Goal: Information Seeking & Learning: Find contact information

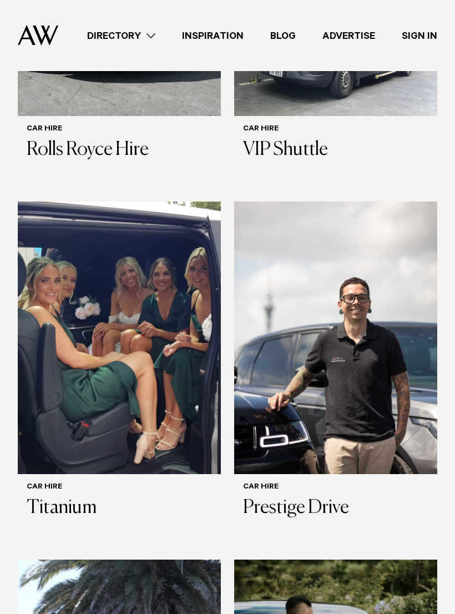
scroll to position [521, 0]
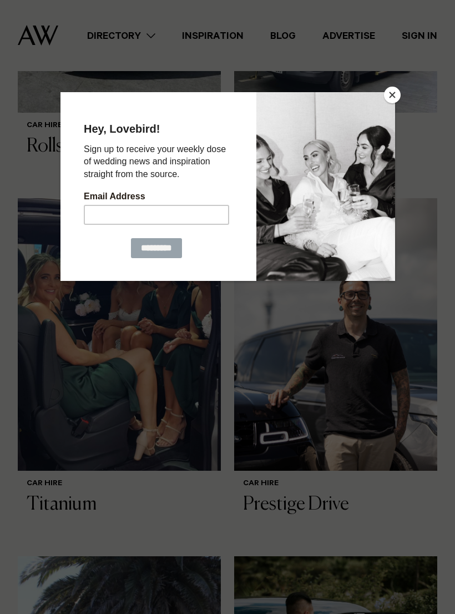
click at [394, 98] on button "Close" at bounding box center [392, 95] width 17 height 17
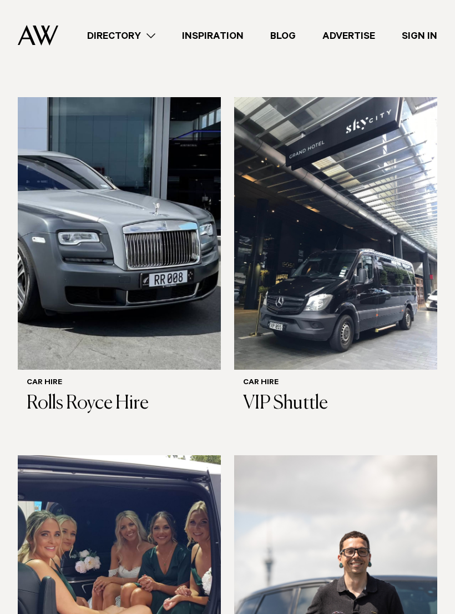
scroll to position [268, 0]
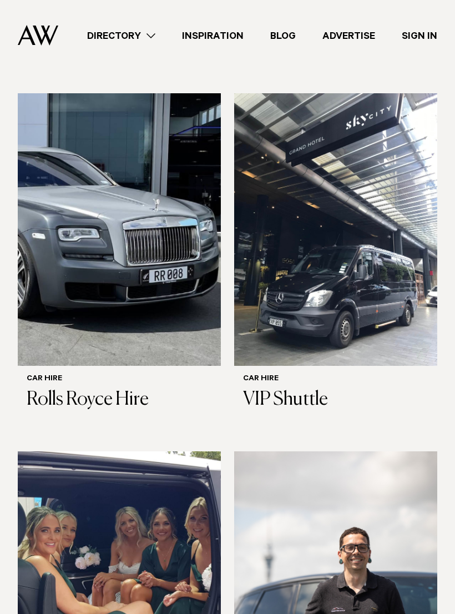
click at [375, 375] on h6 "Car Hire" at bounding box center [335, 379] width 185 height 9
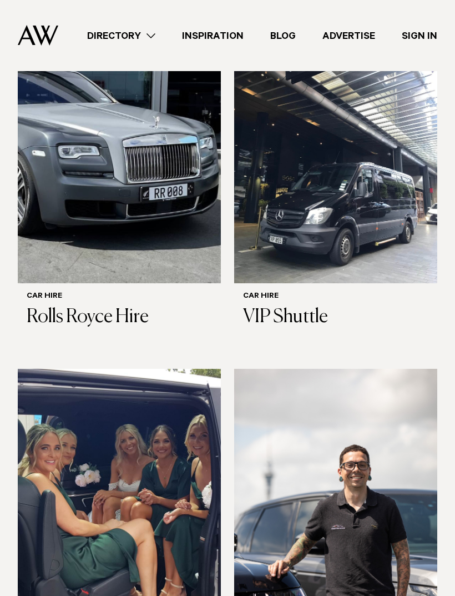
scroll to position [521, 0]
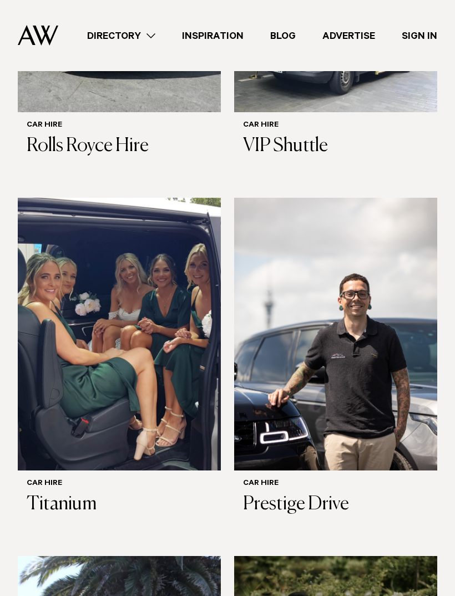
click at [37, 425] on img at bounding box center [119, 334] width 203 height 273
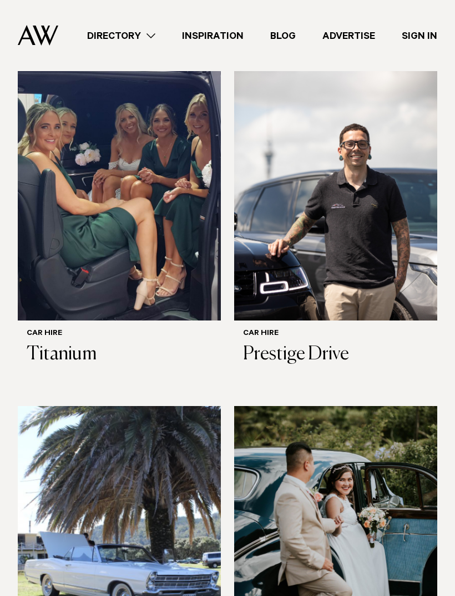
scroll to position [867, 0]
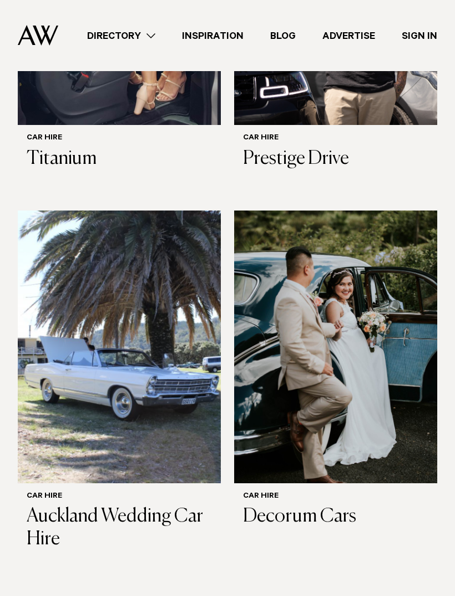
click at [365, 148] on h3 "Prestige Drive" at bounding box center [335, 159] width 185 height 23
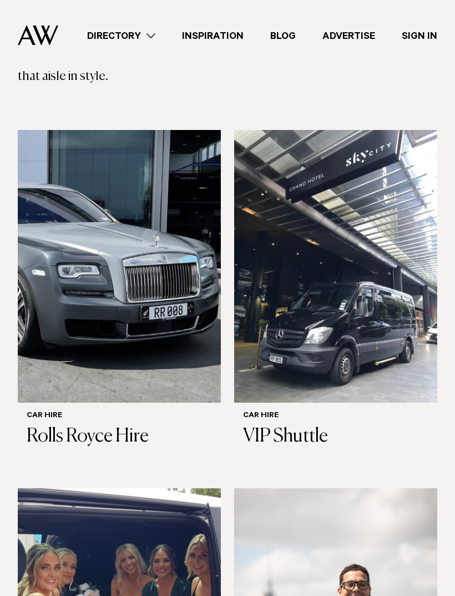
scroll to position [212, 0]
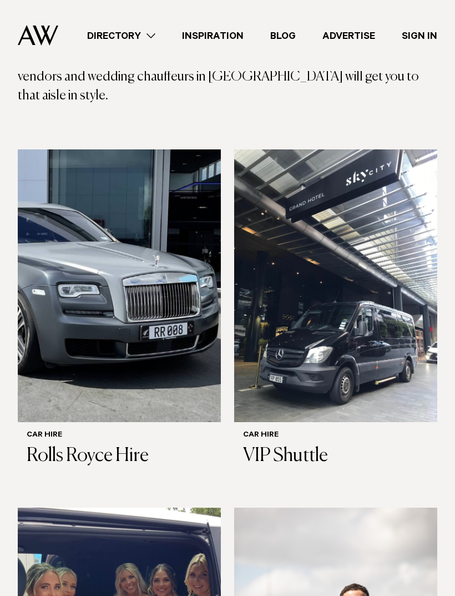
click at [383, 323] on img at bounding box center [335, 286] width 203 height 273
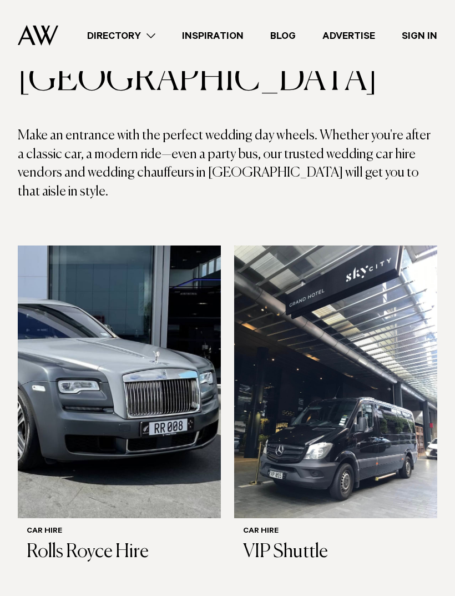
scroll to position [0, 0]
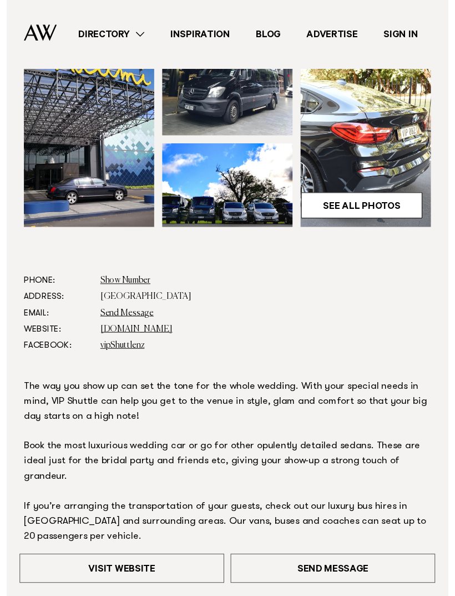
scroll to position [192, 0]
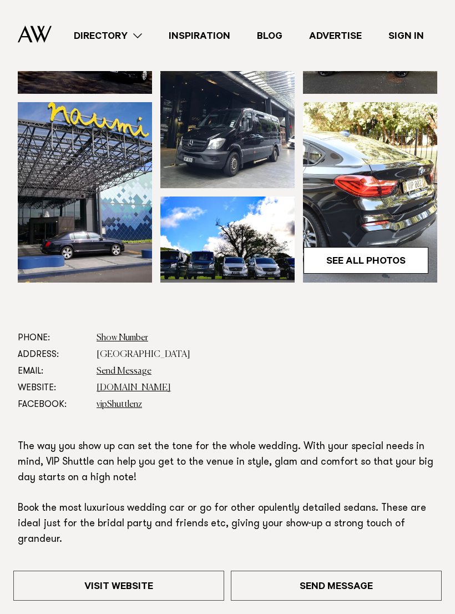
click at [110, 390] on link "[DOMAIN_NAME]" at bounding box center [134, 388] width 74 height 9
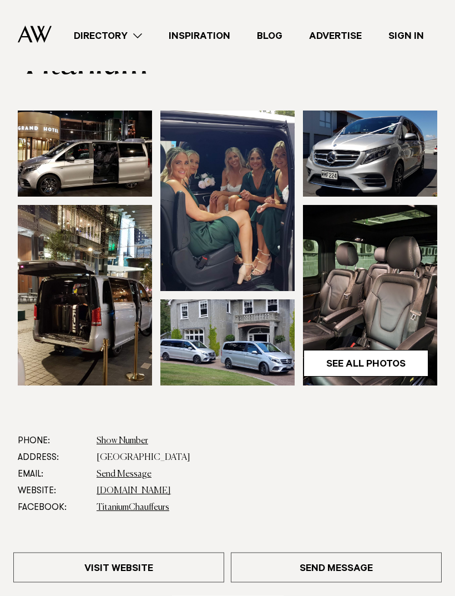
scroll to position [89, 0]
click at [110, 495] on link "www.ldititanium.com" at bounding box center [134, 490] width 74 height 9
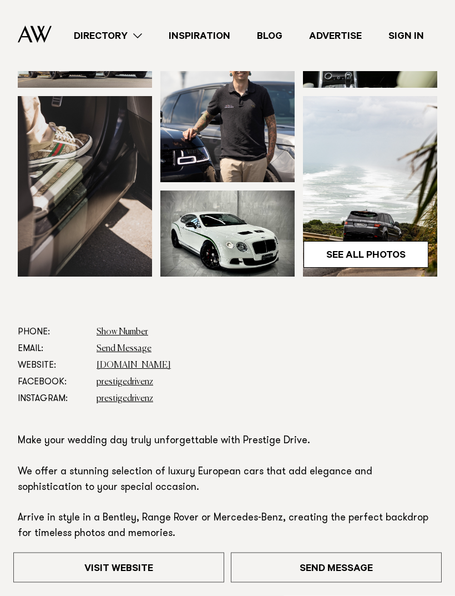
scroll to position [179, 0]
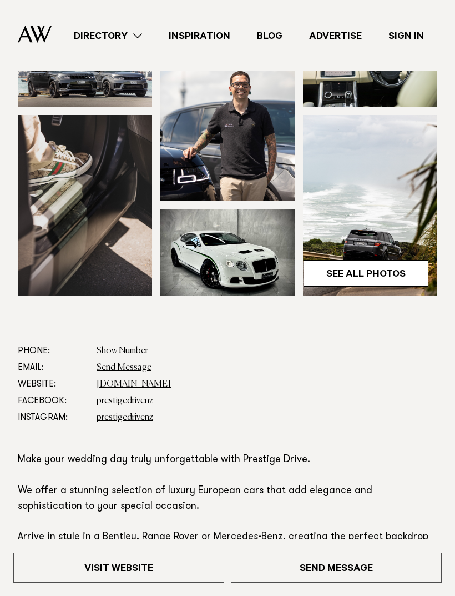
click at [152, 387] on link "[DOMAIN_NAME]" at bounding box center [134, 384] width 74 height 9
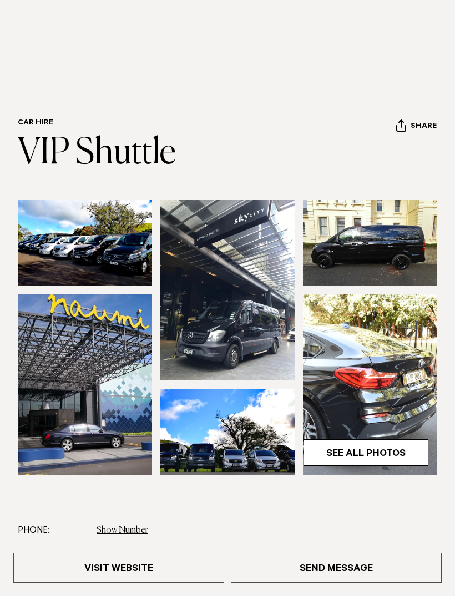
scroll to position [14, 0]
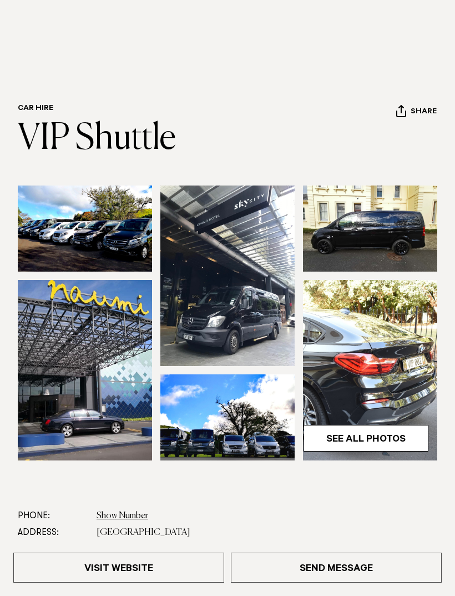
click at [197, 576] on link "Visit Website" at bounding box center [118, 568] width 211 height 30
